Goal: Communication & Community: Answer question/provide support

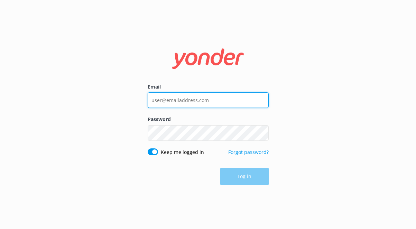
click at [197, 95] on input "Email" at bounding box center [208, 100] width 121 height 16
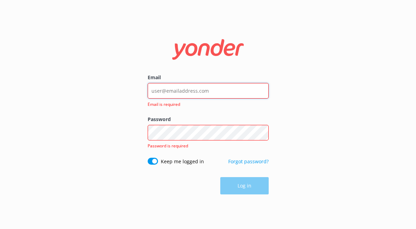
type input "contact@extranomical.com"
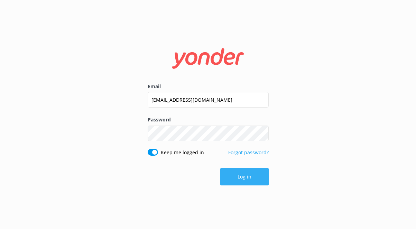
click at [249, 185] on button "Log in" at bounding box center [244, 176] width 48 height 17
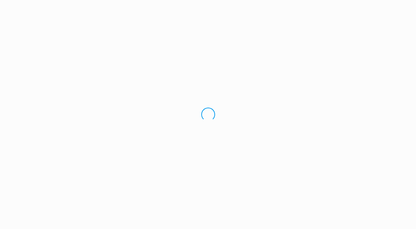
click at [249, 177] on div "Loading.." at bounding box center [208, 114] width 416 height 229
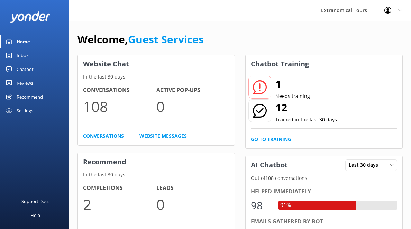
click at [40, 52] on link "Inbox" at bounding box center [34, 55] width 69 height 14
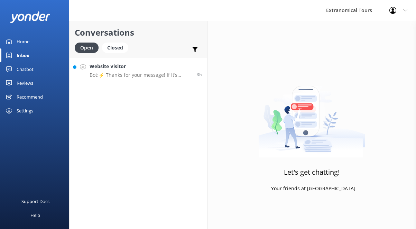
click at [104, 80] on link "Website Visitor Bot: ⚡ Thanks for your message! If it’s during our office hours…" at bounding box center [139, 70] width 138 height 26
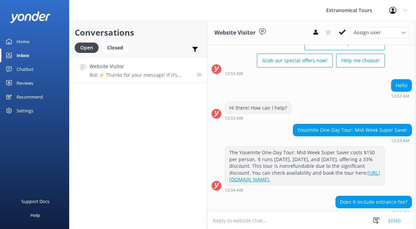
scroll to position [173, 0]
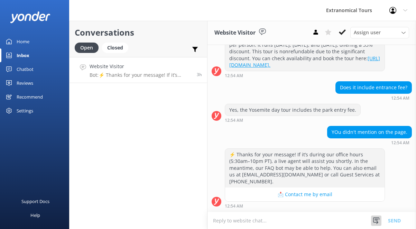
click at [376, 216] on div at bounding box center [376, 221] width 10 height 10
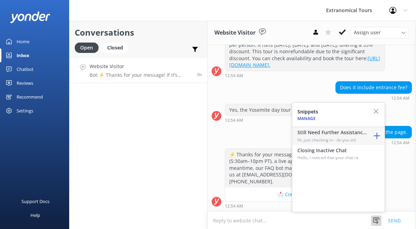
click at [349, 138] on p "Hi, just checking in - do you stil" at bounding box center [332, 140] width 69 height 7
type textarea "Hi, just checking in - do you still require assistance from our team on this? T…"
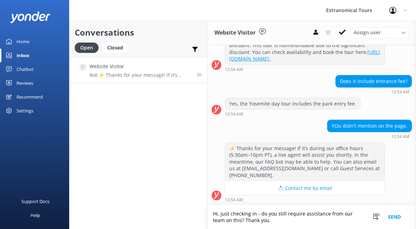
click at [398, 220] on button "Send" at bounding box center [395, 217] width 26 height 24
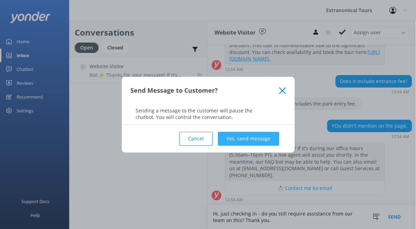
click at [251, 140] on button "Yes, send message" at bounding box center [248, 139] width 61 height 14
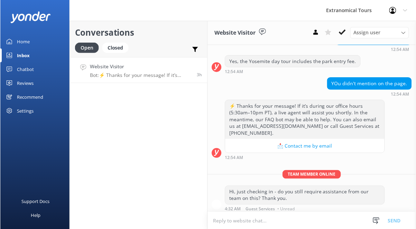
scroll to position [225, 0]
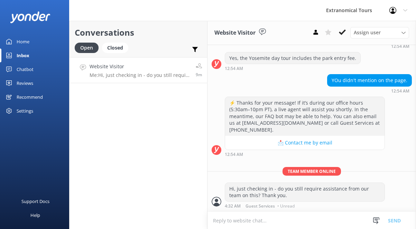
scroll to position [225, 0]
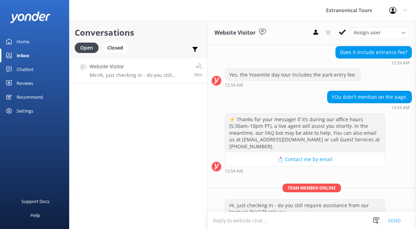
scroll to position [225, 0]
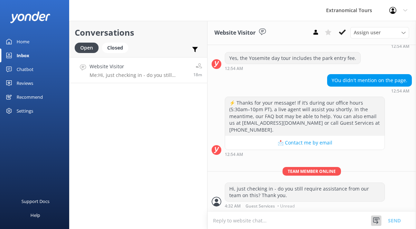
click at [379, 223] on icon at bounding box center [376, 220] width 7 height 7
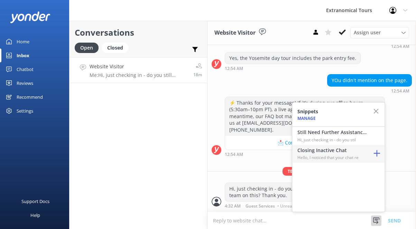
click at [325, 152] on h4 "Closing Inactive Chat" at bounding box center [332, 150] width 69 height 8
type textarea "Hello, I noticed that your chat remains open, but inactive. I will close this l…"
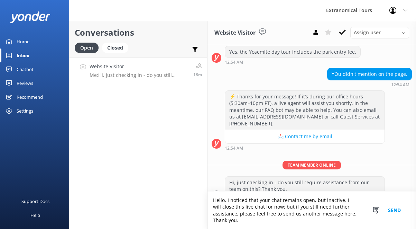
click at [391, 210] on button "Send" at bounding box center [395, 209] width 26 height 37
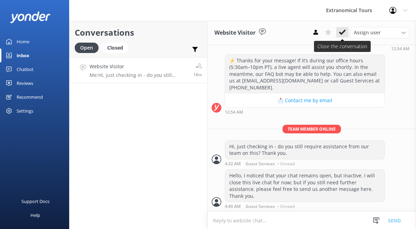
scroll to position [268, 0]
click at [345, 34] on icon at bounding box center [342, 32] width 7 height 7
